Goal: Information Seeking & Learning: Find specific page/section

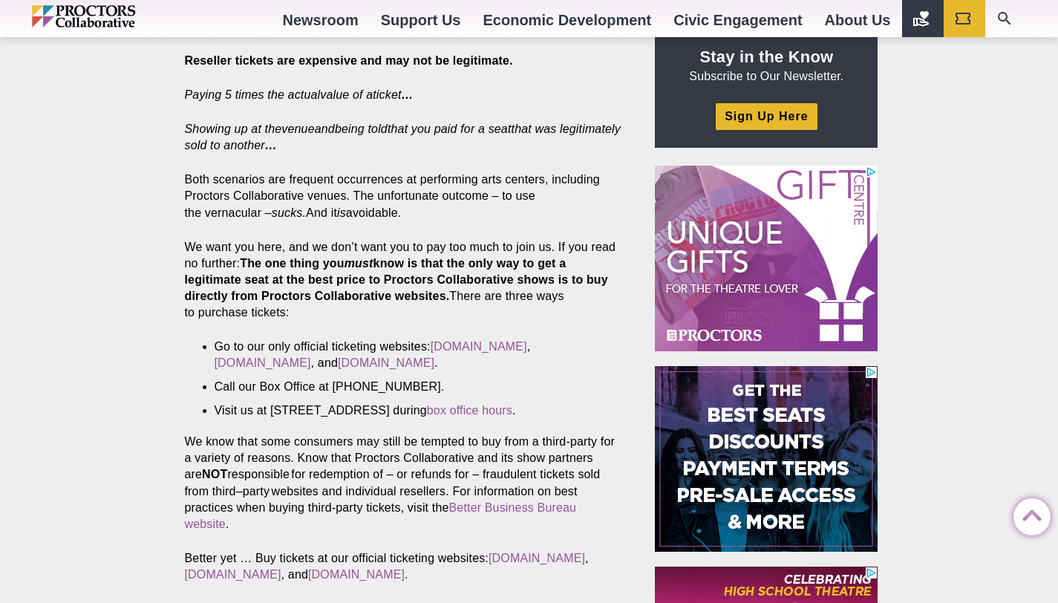
scroll to position [499, 0]
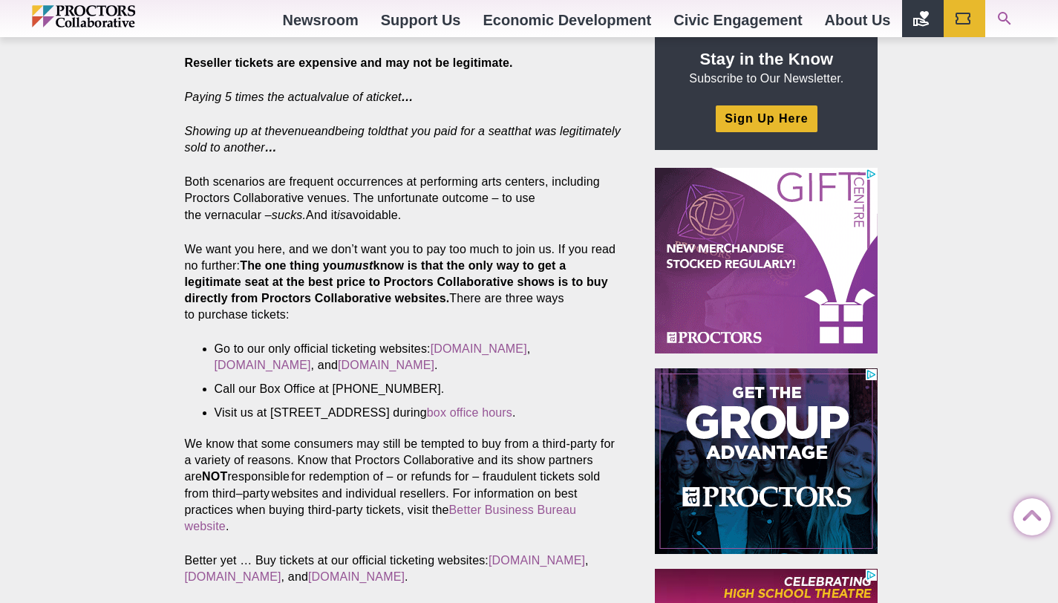
click at [1000, 8] on link "Search Our Site" at bounding box center [1006, 18] width 42 height 37
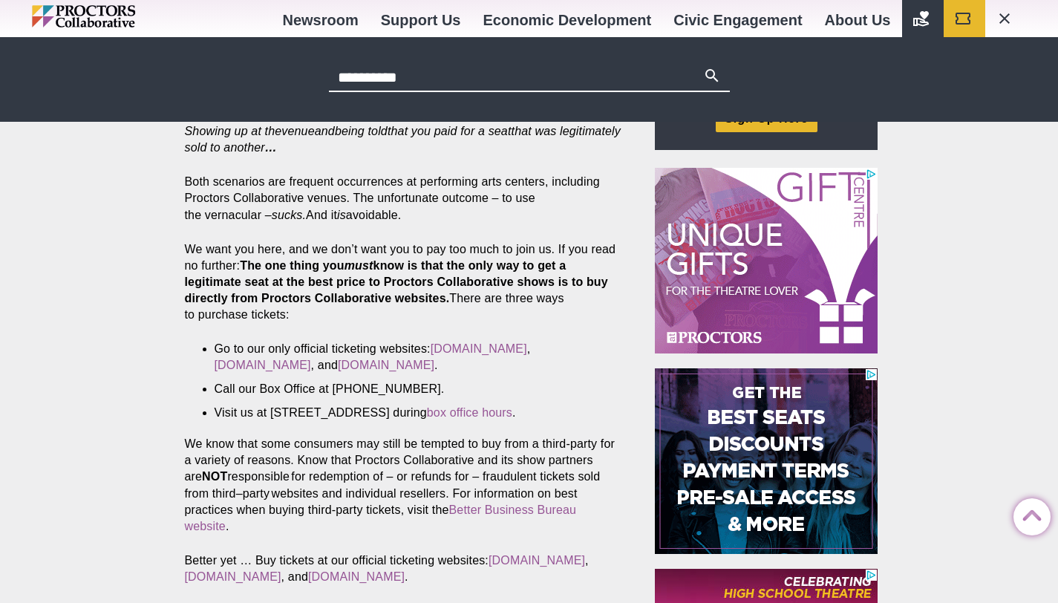
type input "**********"
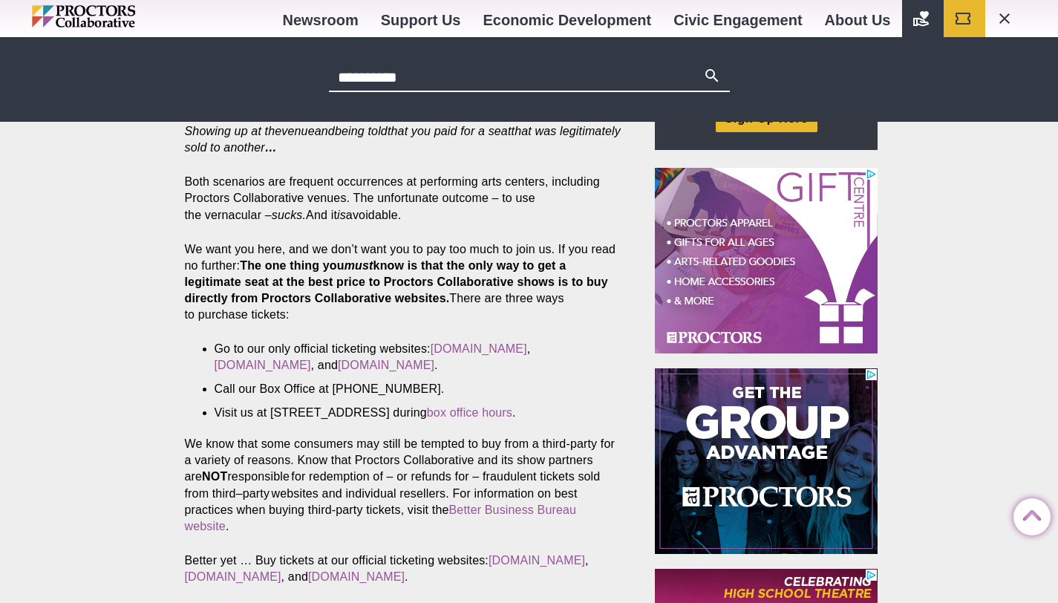
click at [712, 82] on icon "Main site navigation and header" at bounding box center [712, 76] width 18 height 18
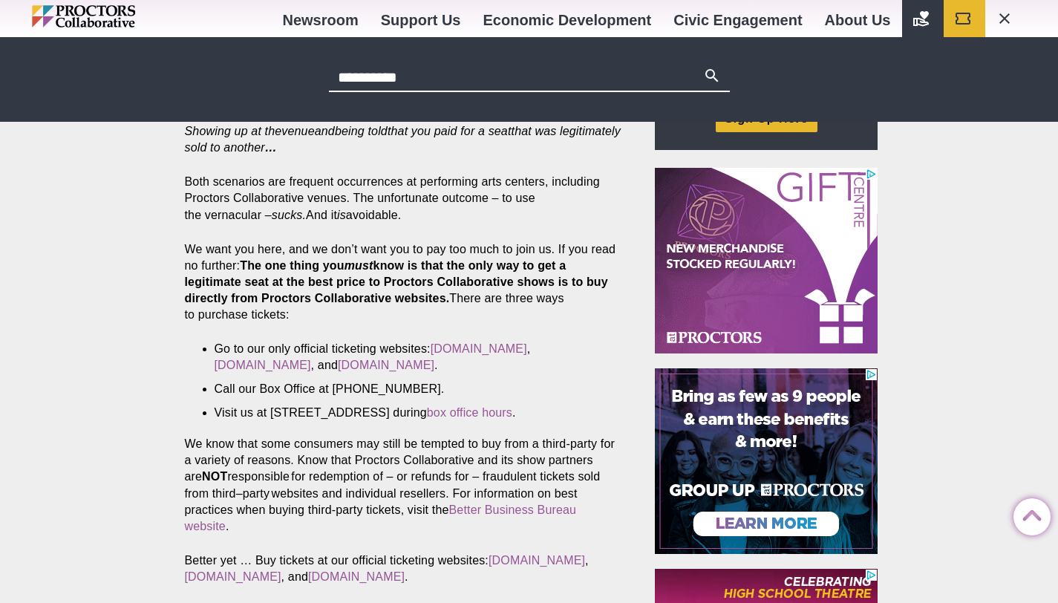
click at [710, 71] on icon "Main site navigation and header" at bounding box center [712, 76] width 18 height 18
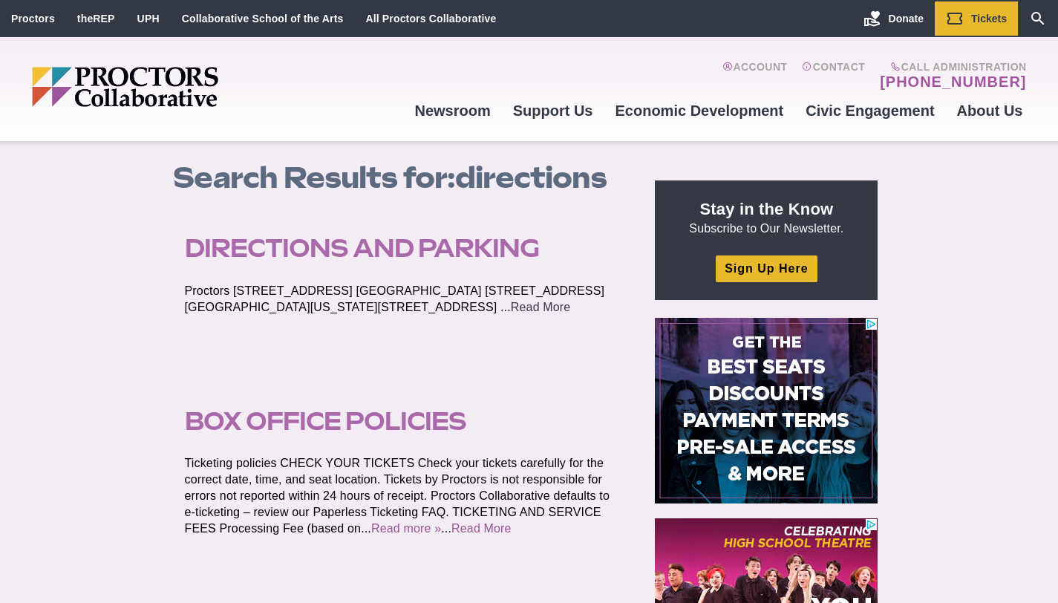
click at [511, 313] on link "Read More" at bounding box center [541, 307] width 60 height 13
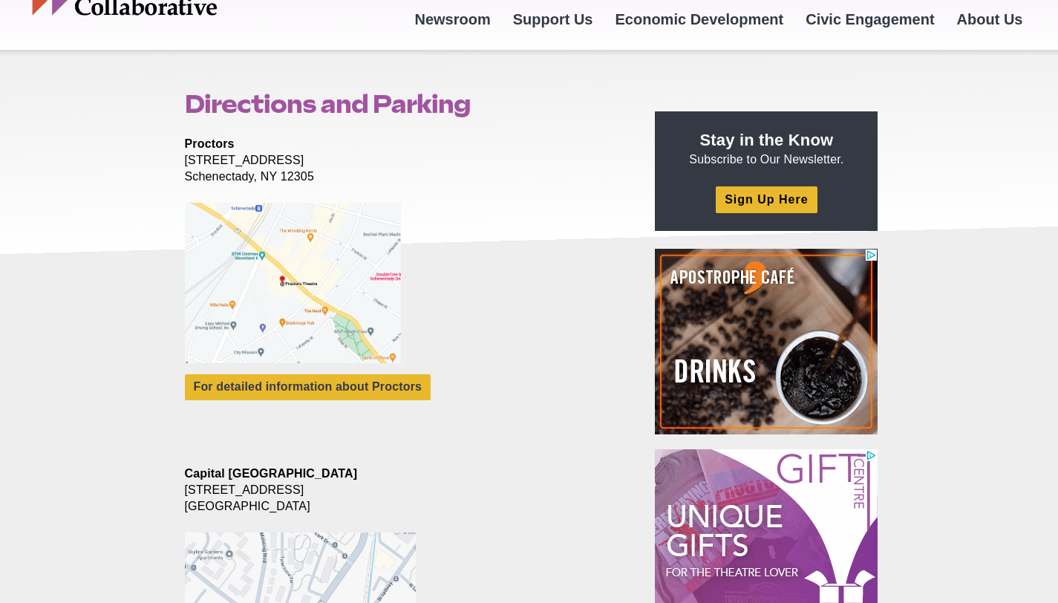
scroll to position [89, 0]
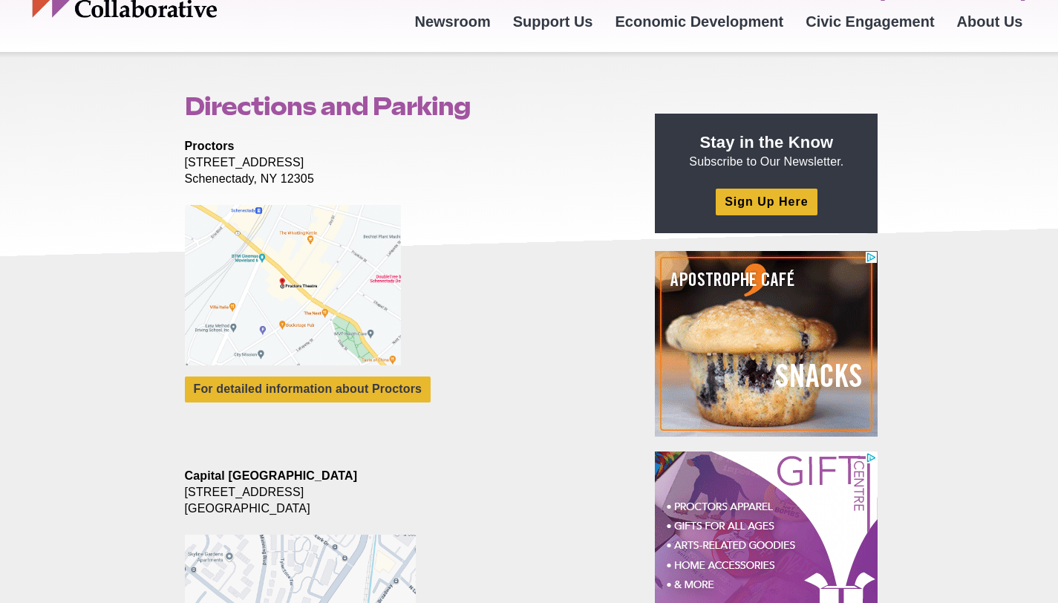
click at [318, 374] on figure at bounding box center [403, 290] width 436 height 171
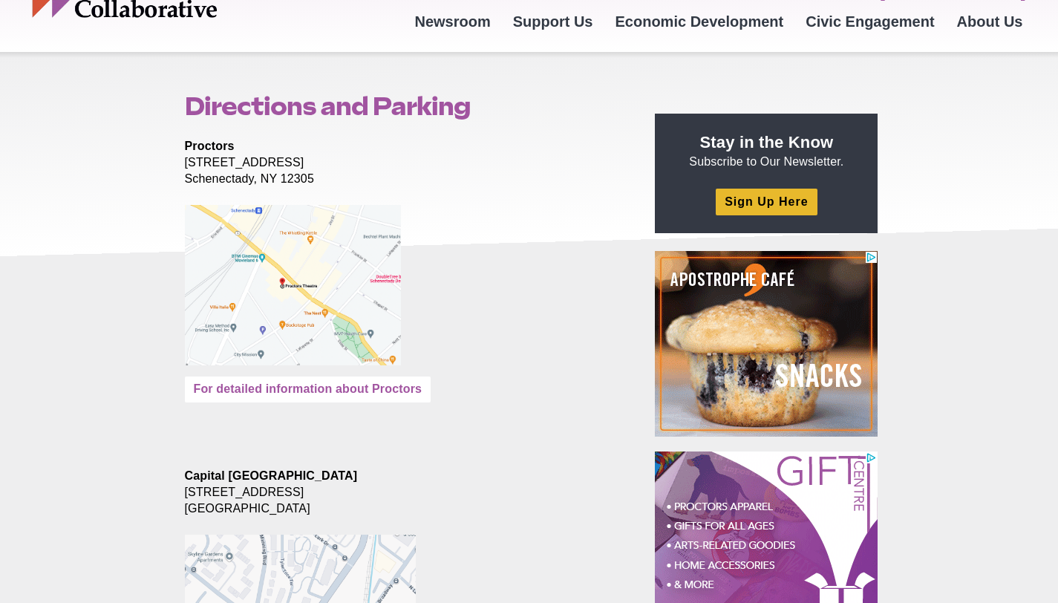
click at [333, 386] on link "For detailed information about Proctors" at bounding box center [308, 389] width 246 height 26
